Goal: Check status: Check status

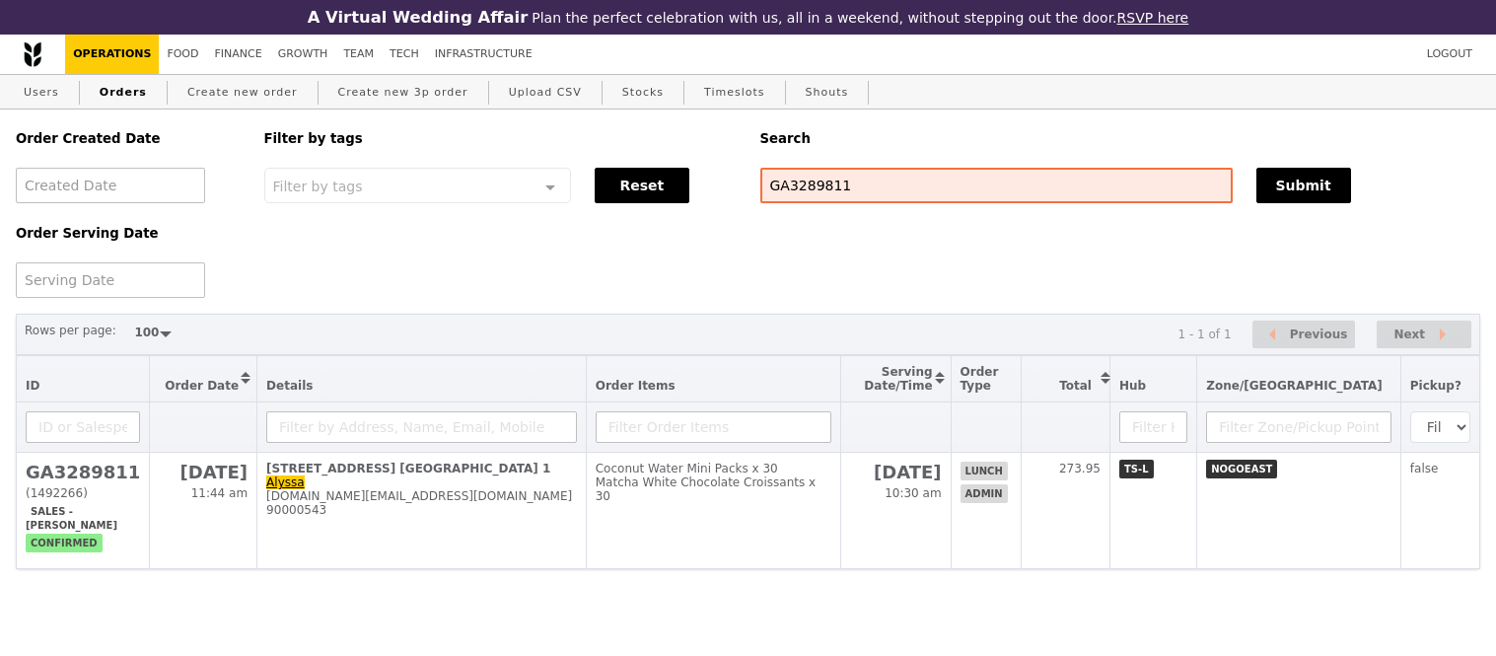
select select "100"
click at [833, 181] on input "GA3289811" at bounding box center [993, 185] width 471 height 35
paste input "3289728"
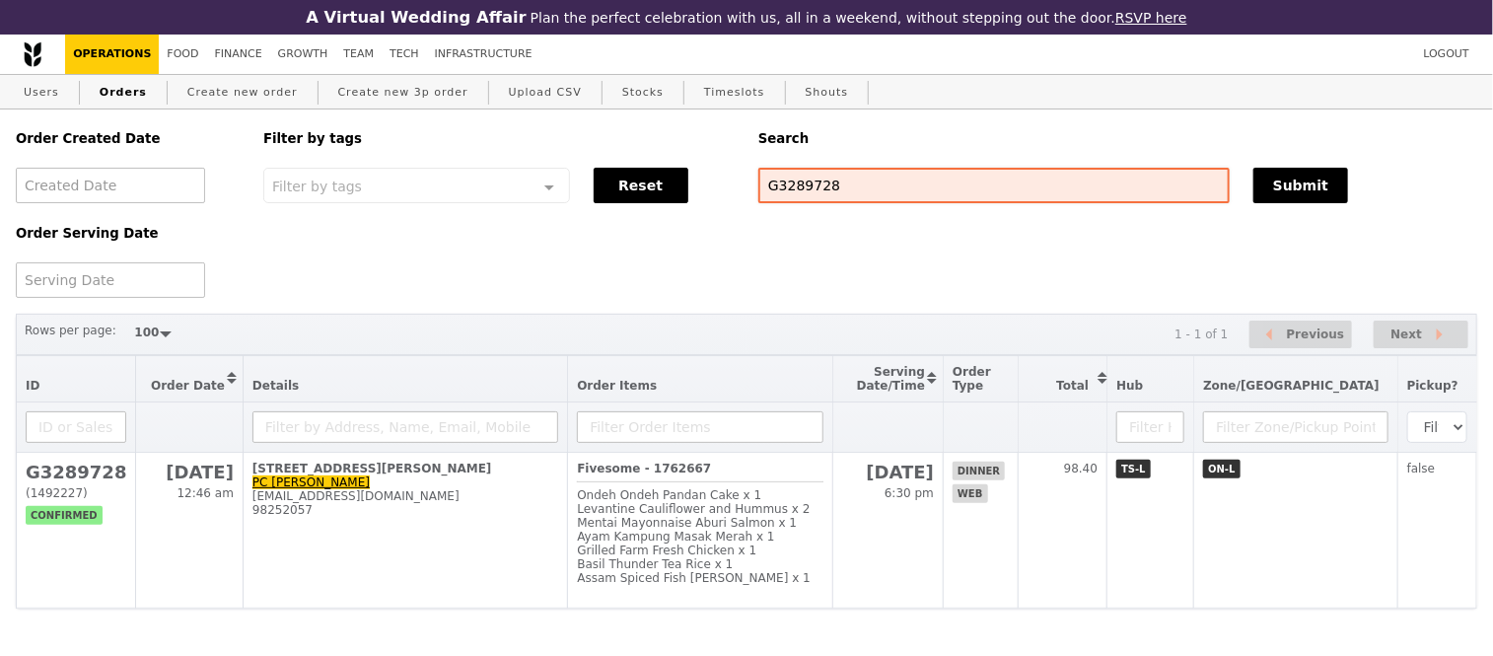
scroll to position [34, 0]
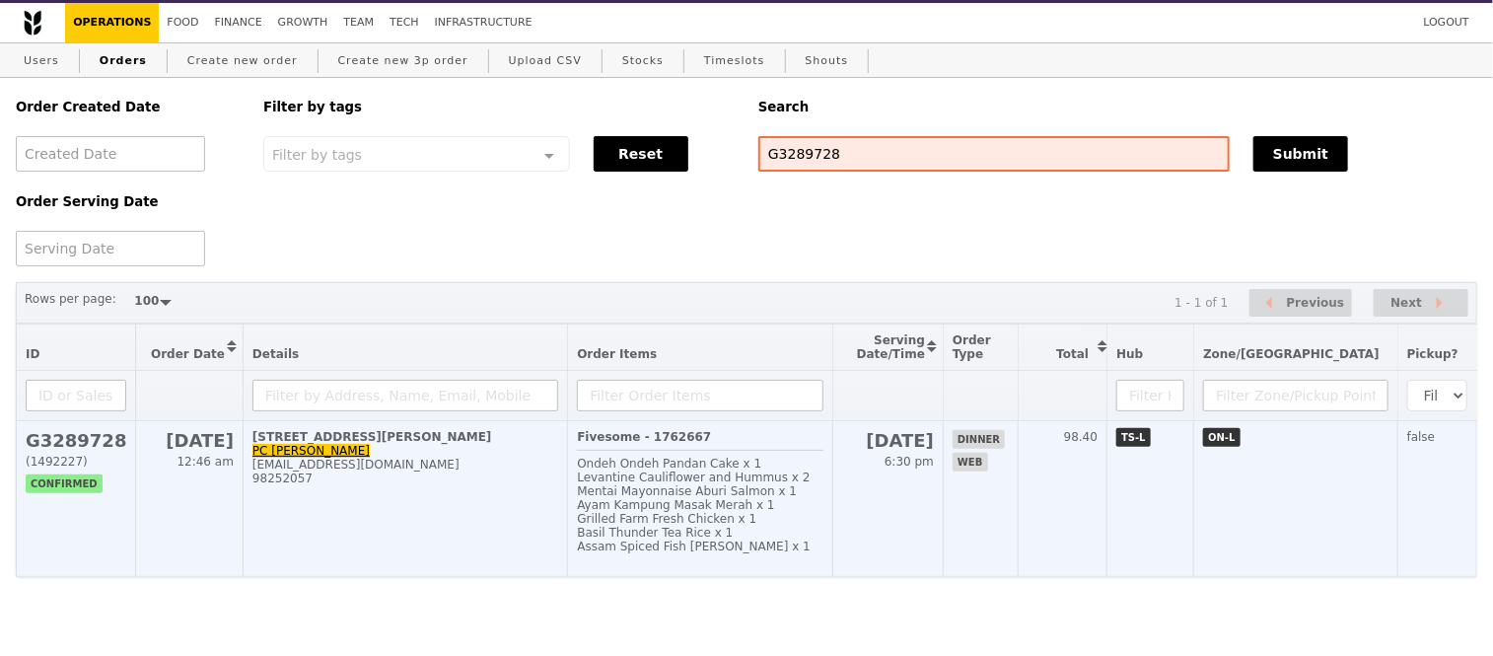
click at [77, 451] on h2 "G3289728" at bounding box center [76, 440] width 101 height 21
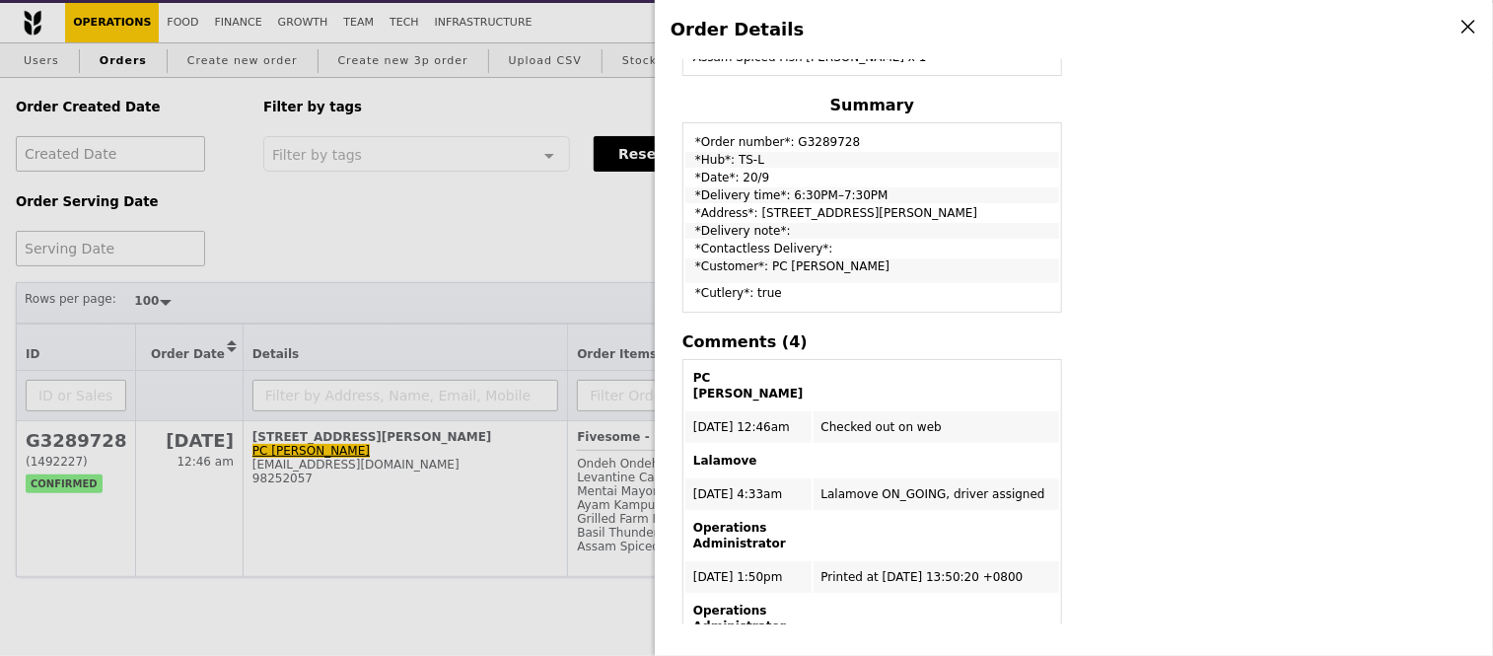
scroll to position [686, 0]
click at [503, 252] on div "Order Details Edit order Changelog Cancel Order ID G3289728 – View receipt | Pi…" at bounding box center [746, 328] width 1493 height 656
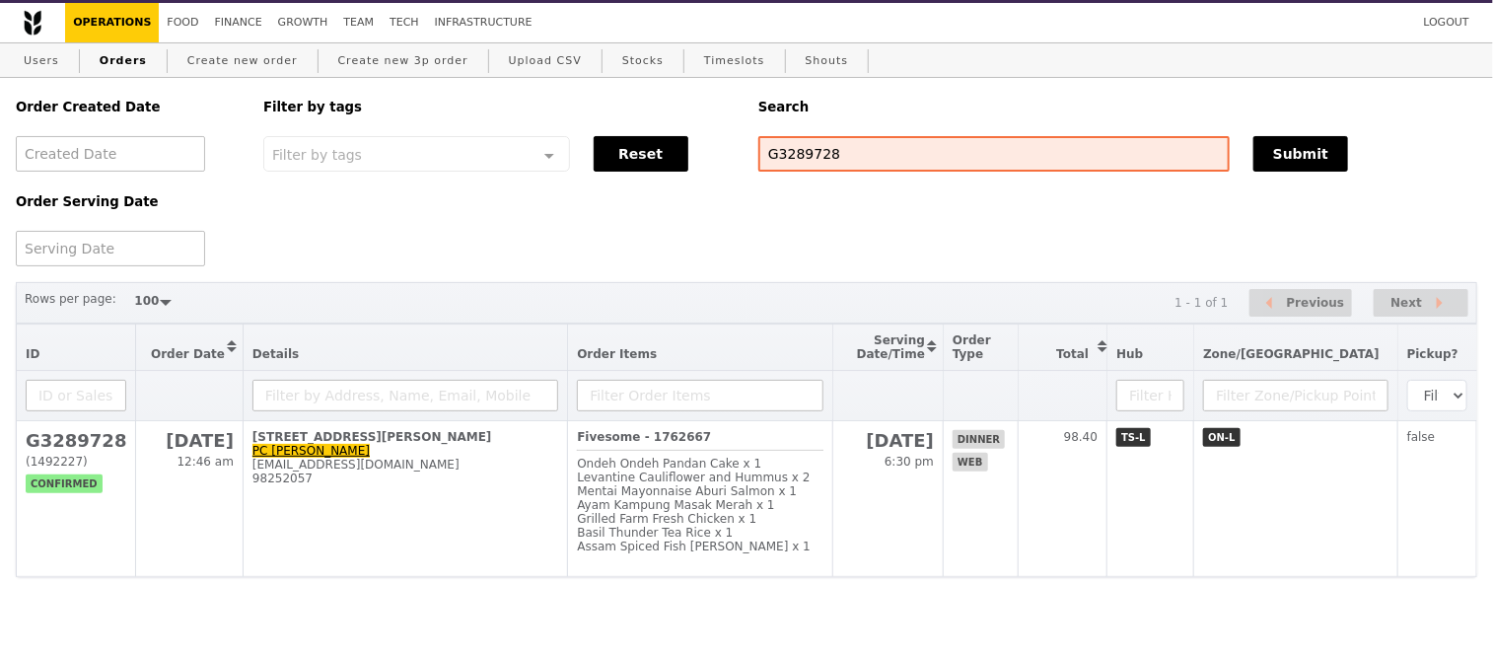
scroll to position [912, 0]
click at [810, 152] on input "G3289728" at bounding box center [993, 153] width 471 height 35
paste input "63829"
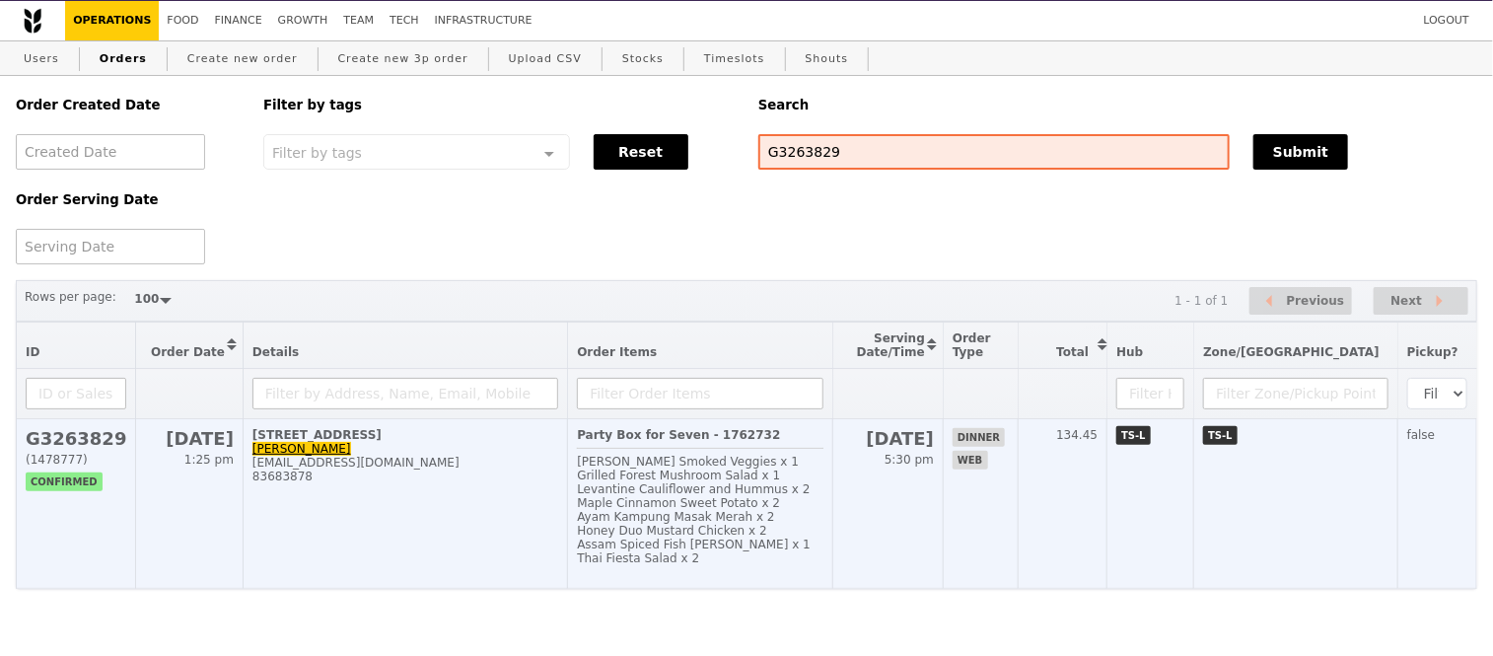
click at [93, 449] on h2 "G3263829" at bounding box center [76, 438] width 101 height 21
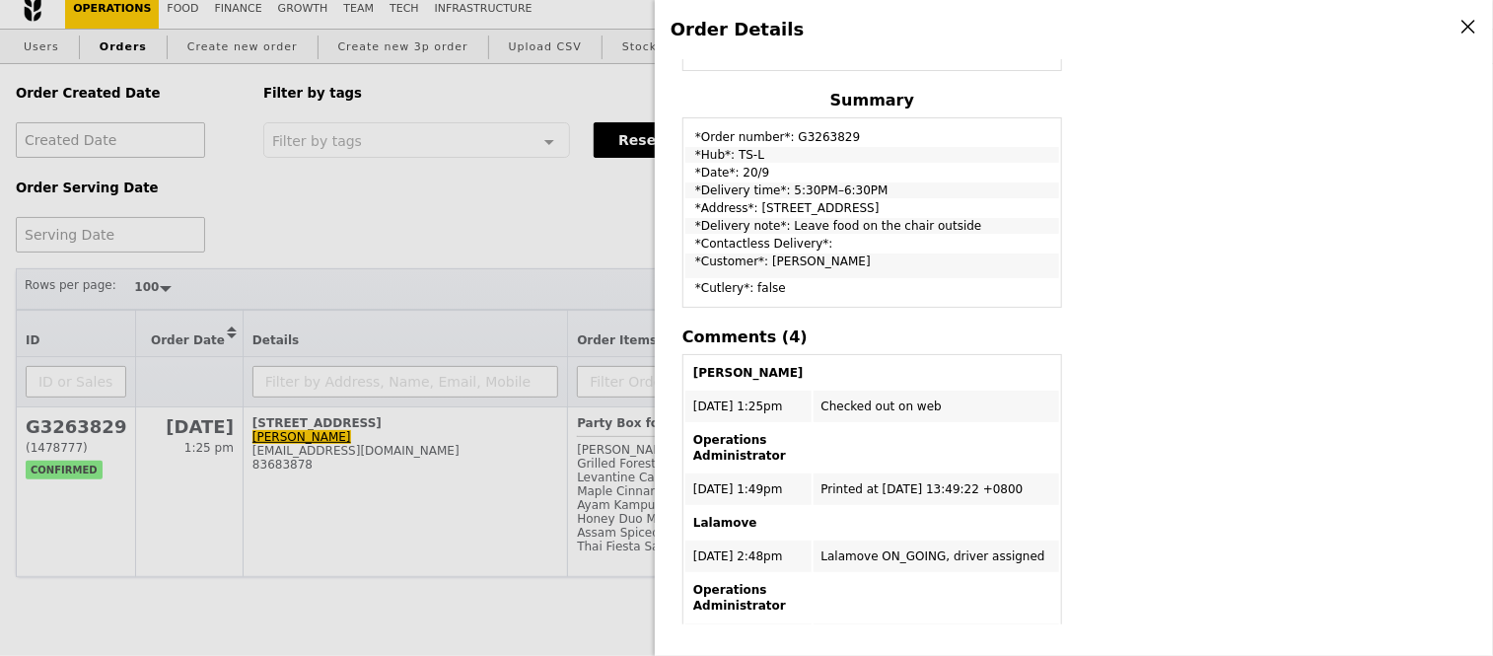
scroll to position [704, 0]
click at [530, 193] on div "Order Details Edit order Changelog Cancel Order ID G3263829 – View receipt | Pi…" at bounding box center [746, 328] width 1493 height 656
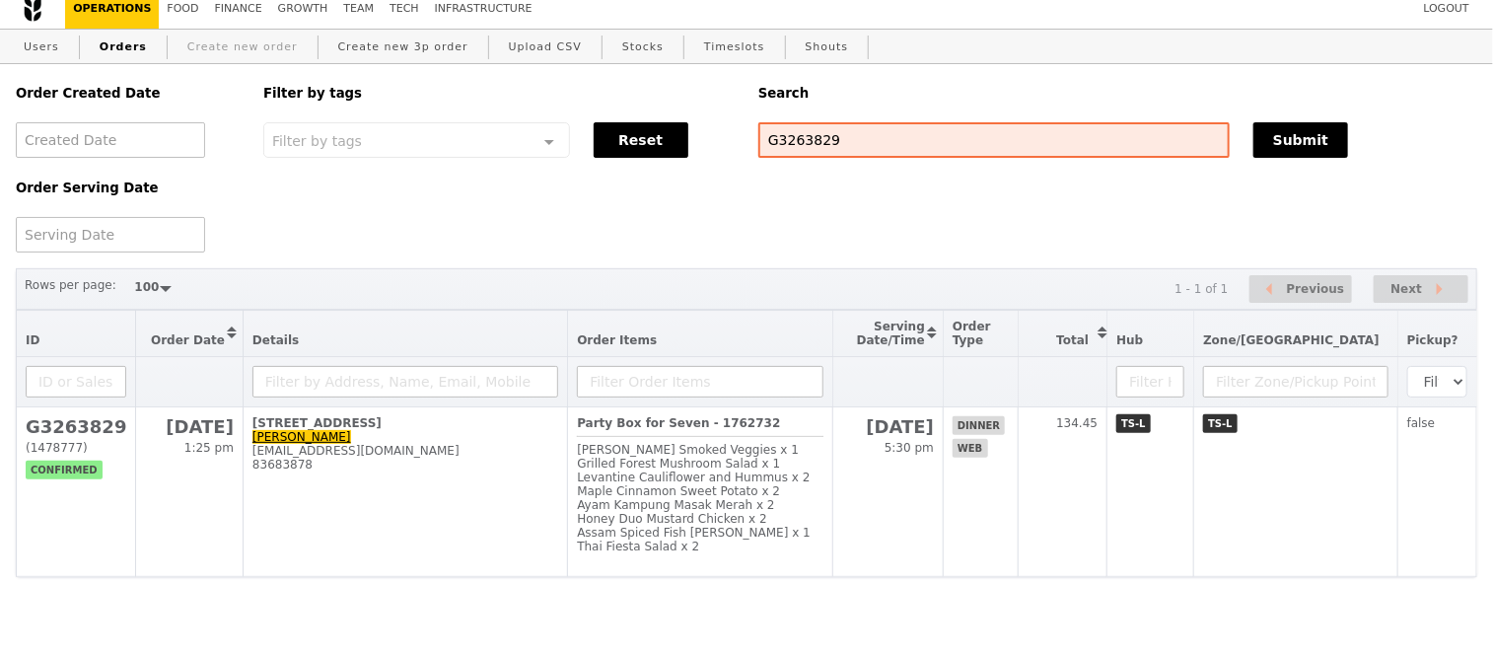
scroll to position [930, 0]
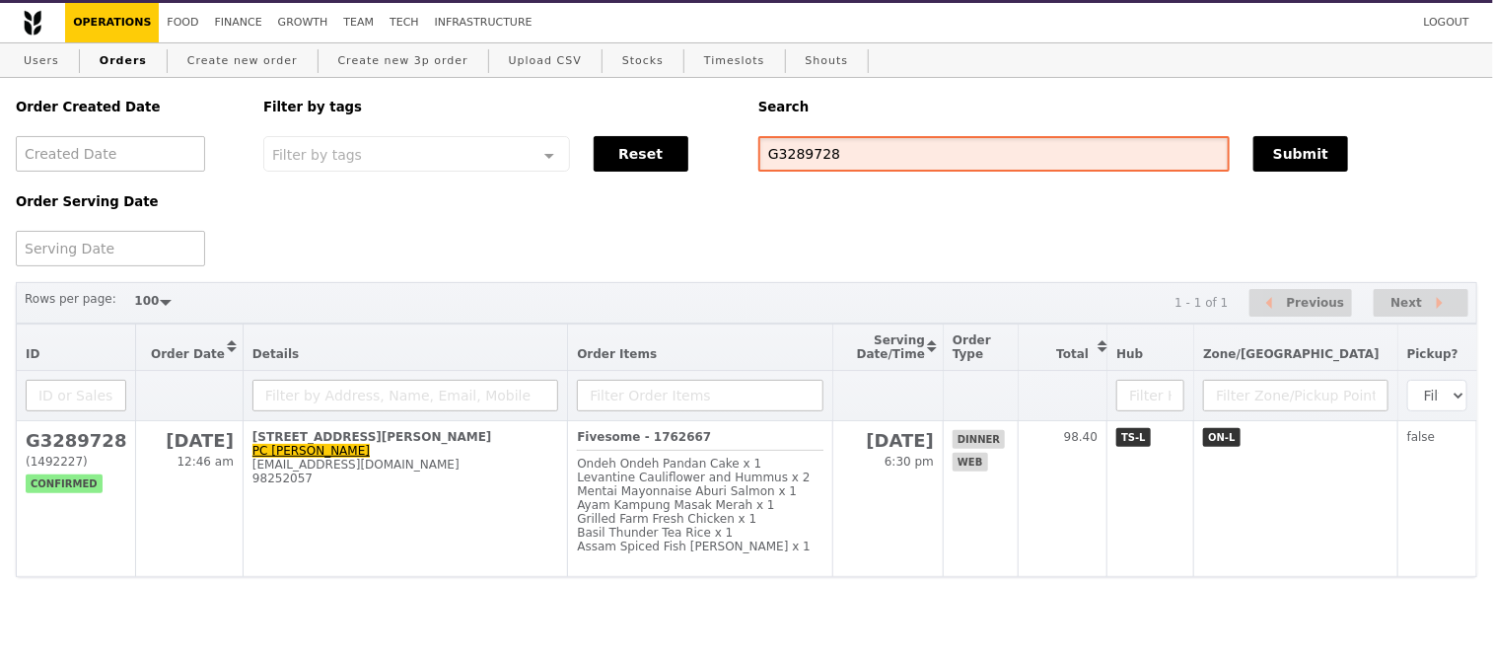
click at [806, 136] on input "G3289728" at bounding box center [993, 153] width 471 height 35
paste input "63829"
type input "G3263829"
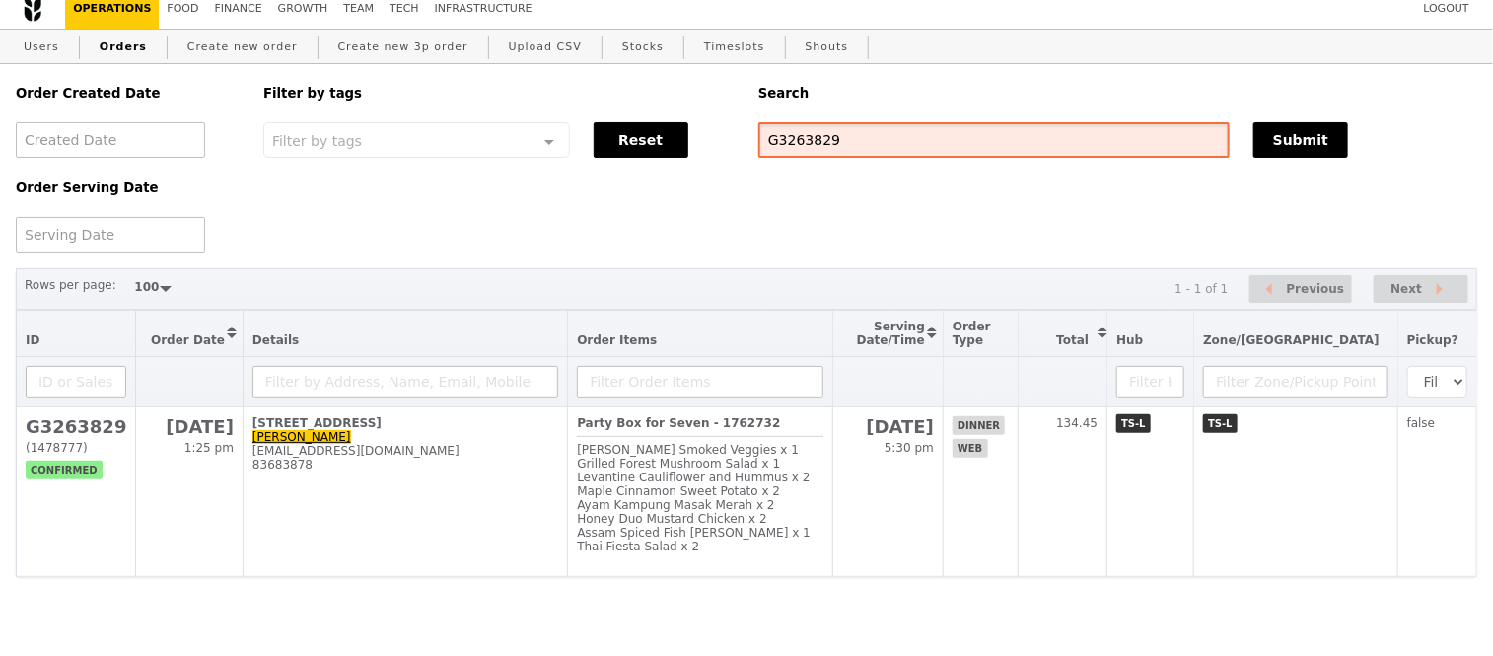
scroll to position [86, 0]
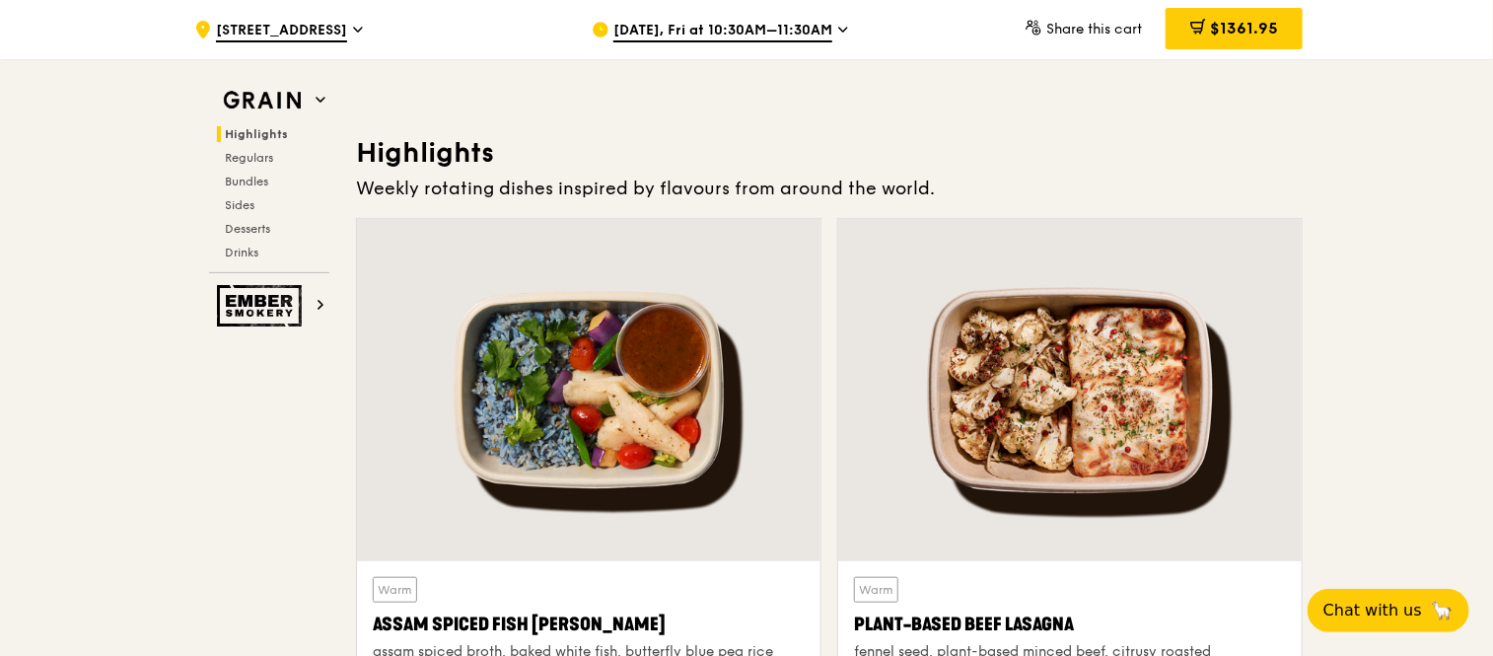
scroll to position [539, 0]
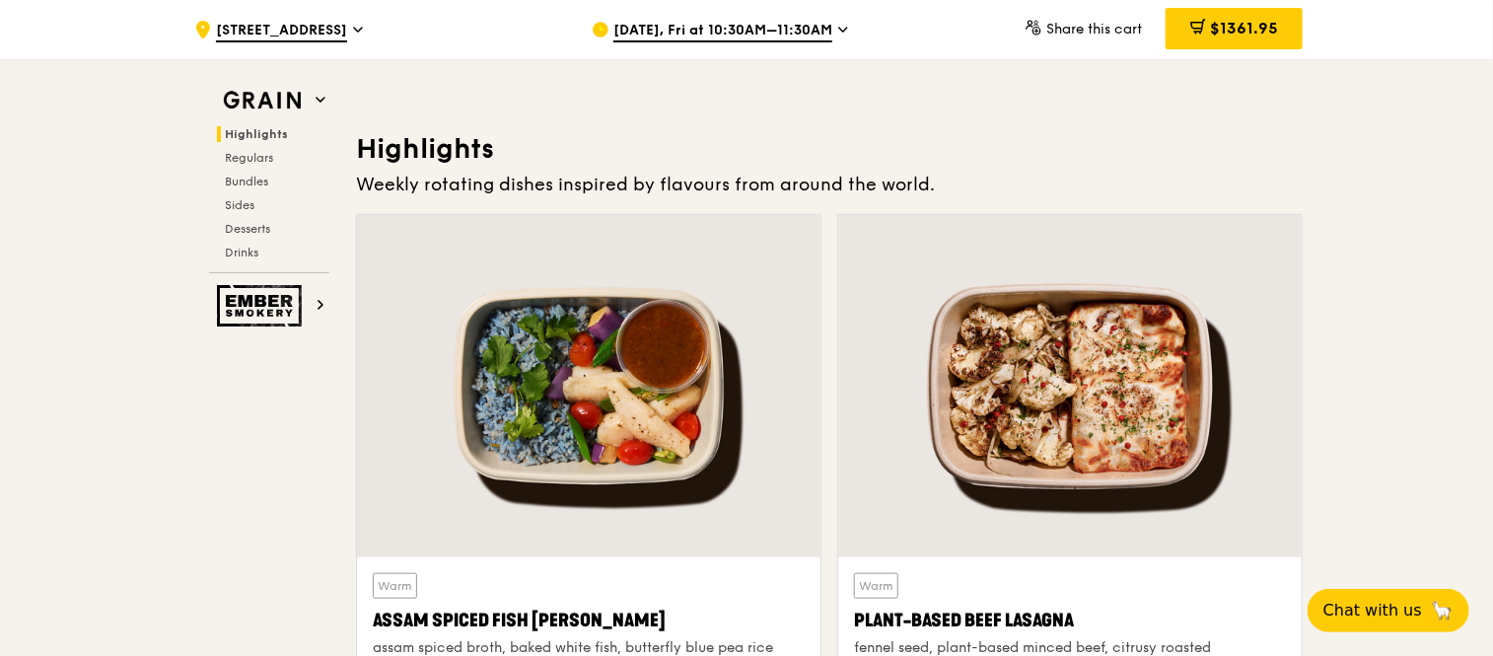
click at [671, 36] on span "Sep 26, Fri at 10:30AM–11:30AM" at bounding box center [722, 32] width 219 height 22
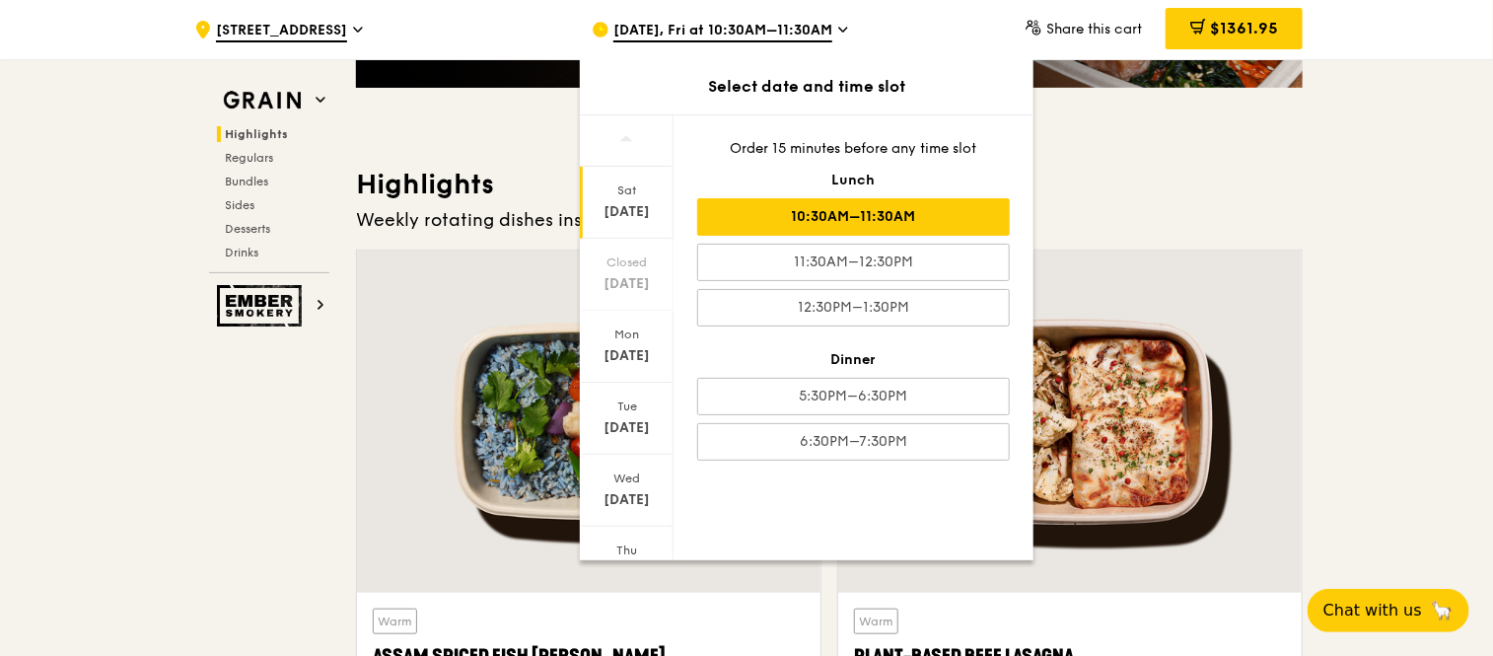
scroll to position [503, 0]
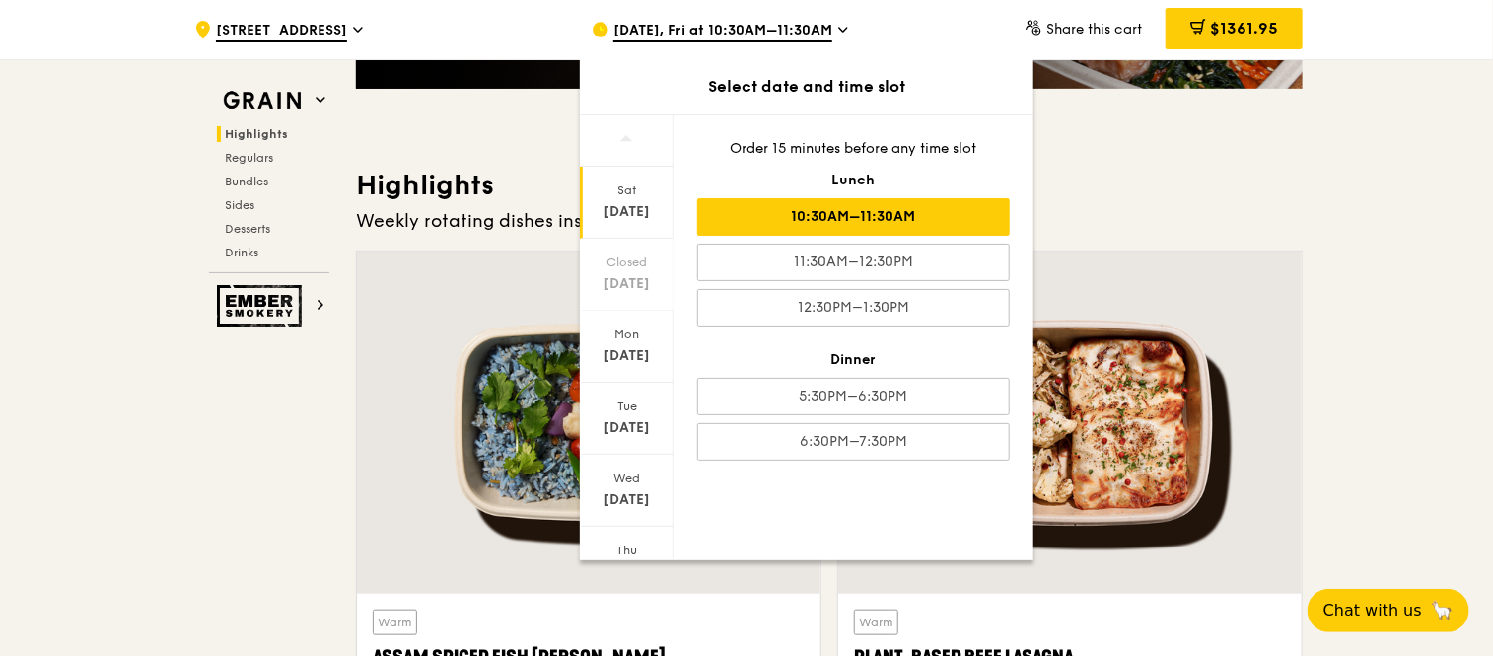
click at [619, 192] on div "Sat" at bounding box center [627, 190] width 88 height 16
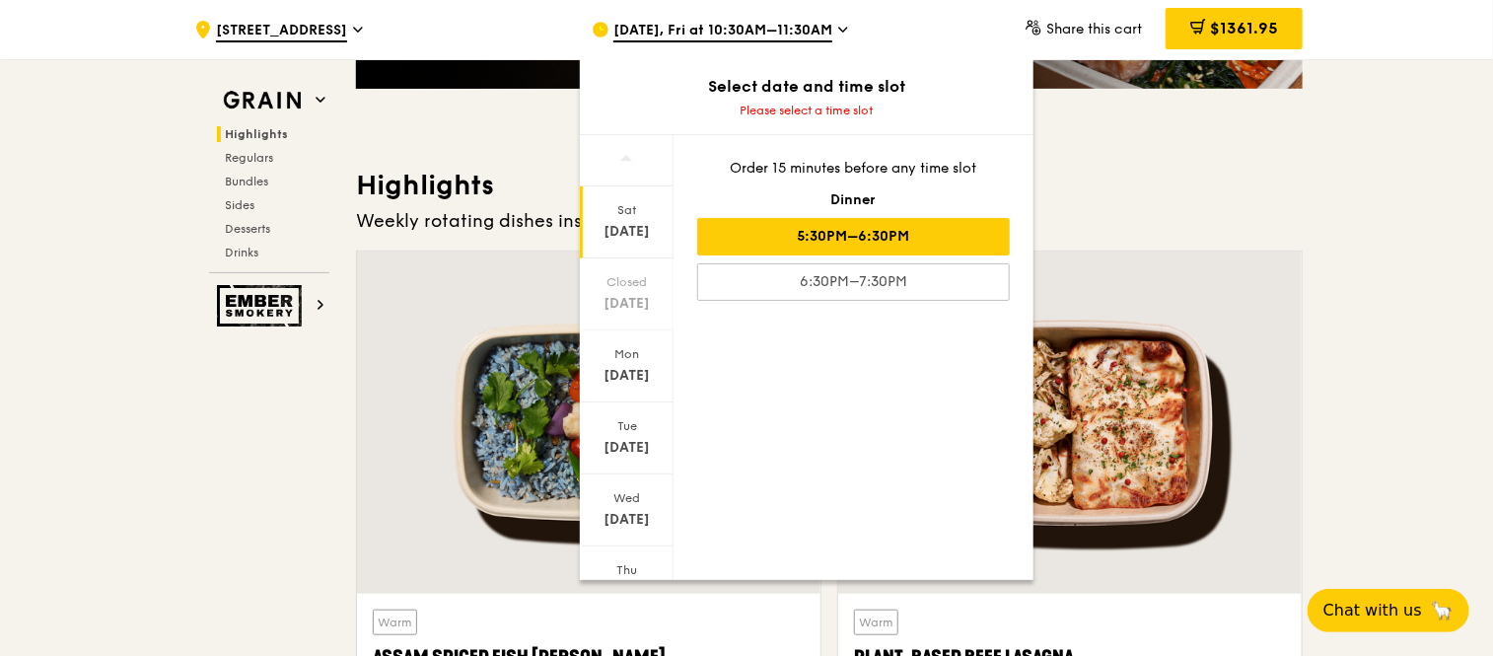
click at [919, 229] on div "5:30PM–6:30PM" at bounding box center [853, 236] width 313 height 37
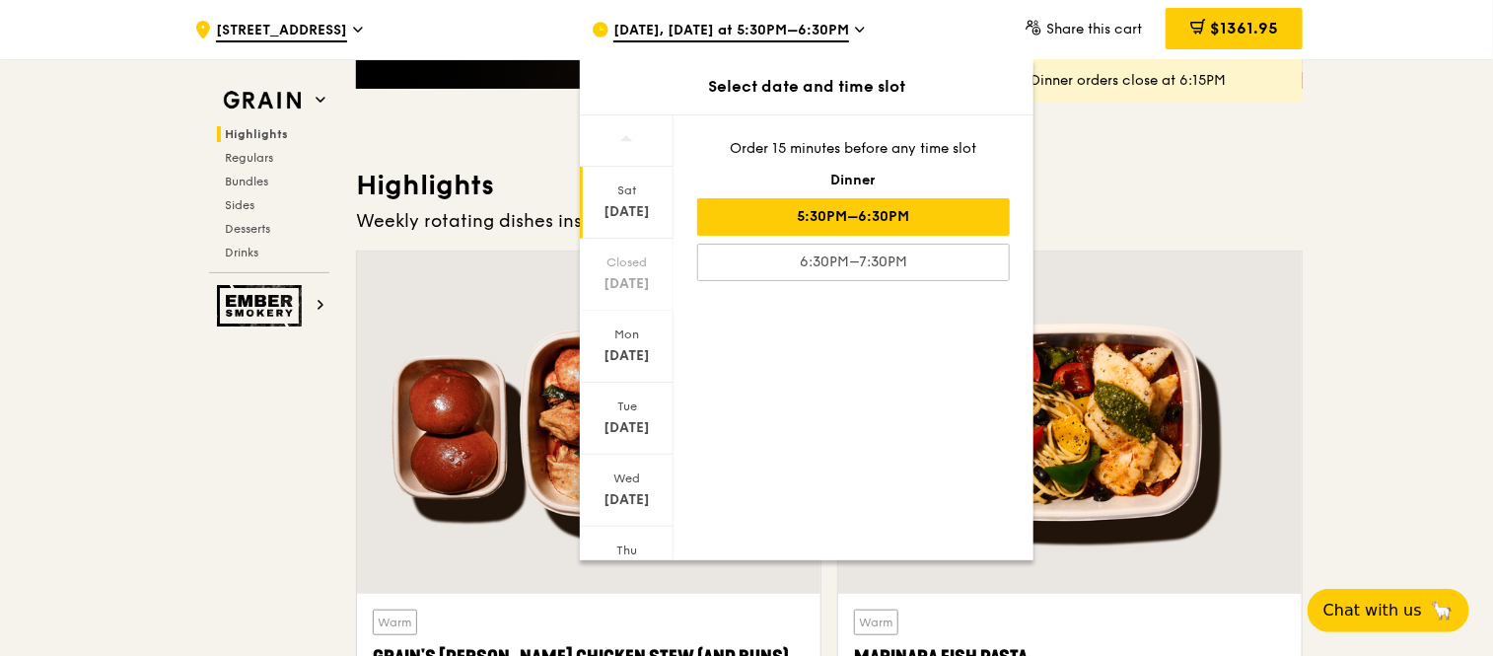
click at [1111, 200] on h3 "Highlights" at bounding box center [829, 185] width 947 height 35
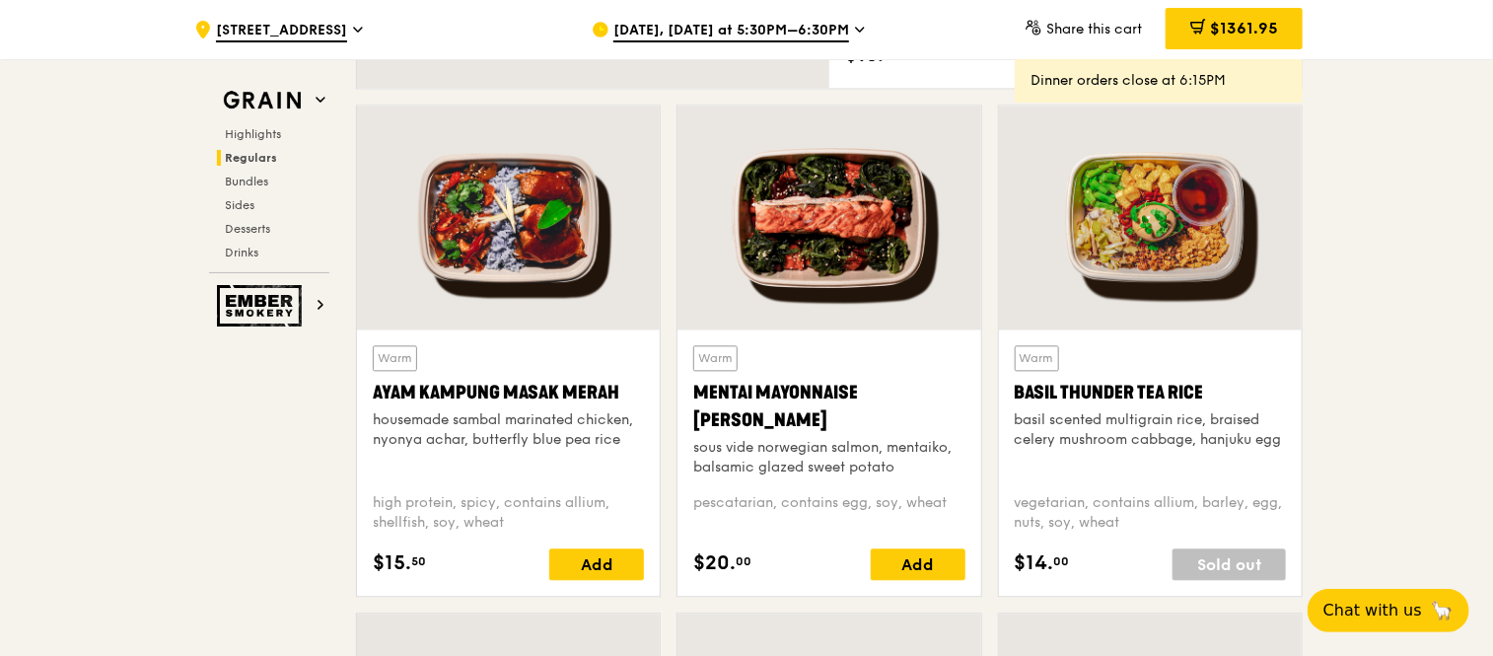
scroll to position [1788, 0]
